Goal: Task Accomplishment & Management: Manage account settings

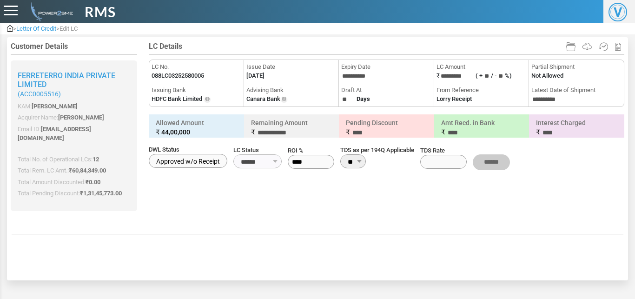
click at [24, 28] on span "Letter Of Credit" at bounding box center [36, 28] width 40 height 7
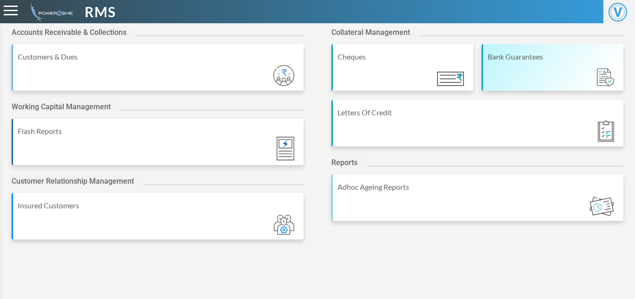
click at [500, 71] on div "Bank Guarantees" at bounding box center [552, 67] width 142 height 46
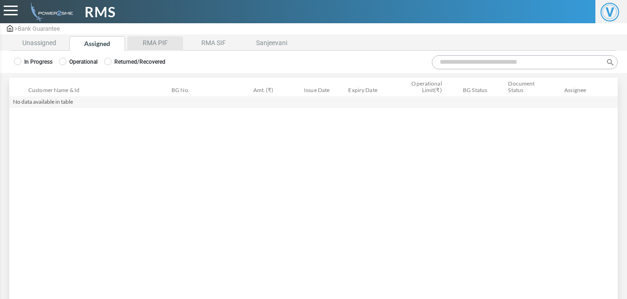
click at [161, 42] on li "RMA PIF" at bounding box center [155, 43] width 56 height 14
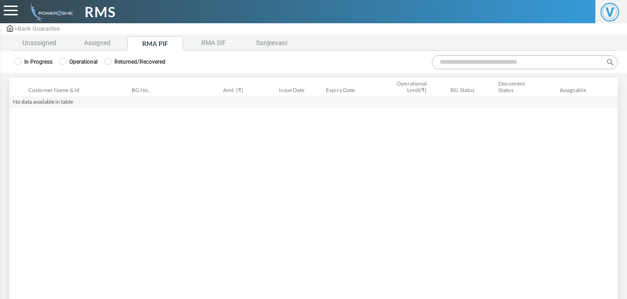
click at [89, 62] on label "Operational" at bounding box center [78, 62] width 39 height 8
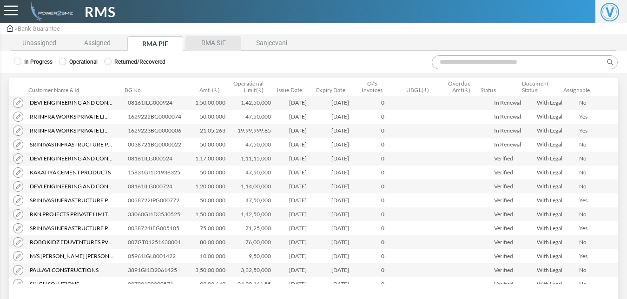
click at [223, 46] on li "RMA SIF" at bounding box center [213, 43] width 56 height 14
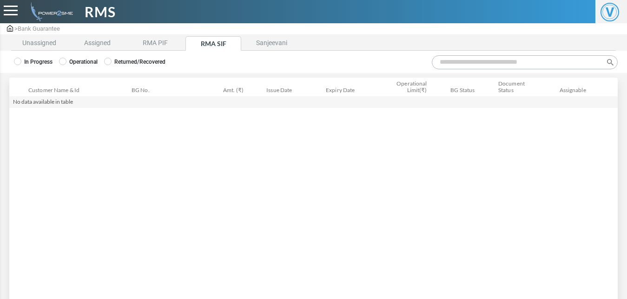
click at [76, 58] on label "Operational" at bounding box center [78, 62] width 39 height 8
